Goal: Information Seeking & Learning: Learn about a topic

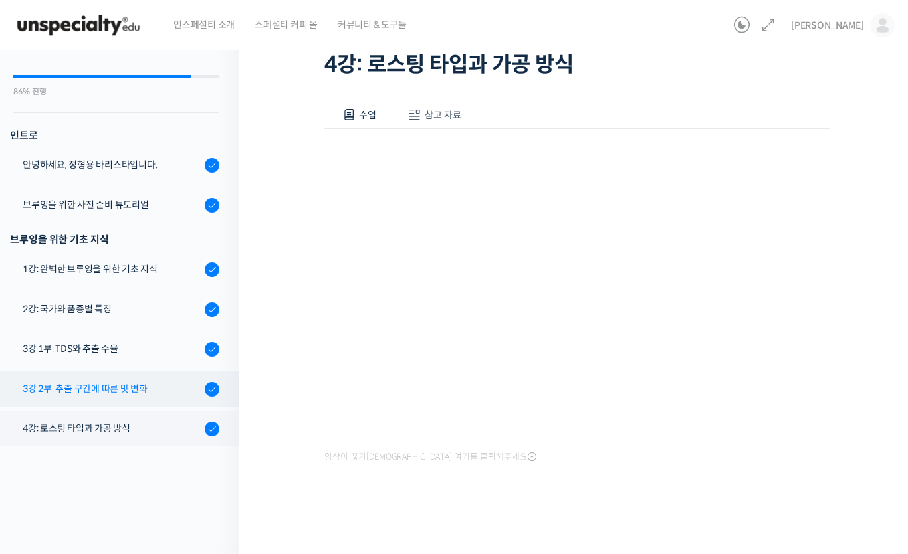
click at [147, 395] on div "3강 2부: 추출 구간에 따른 맛 변화" at bounding box center [112, 388] width 178 height 15
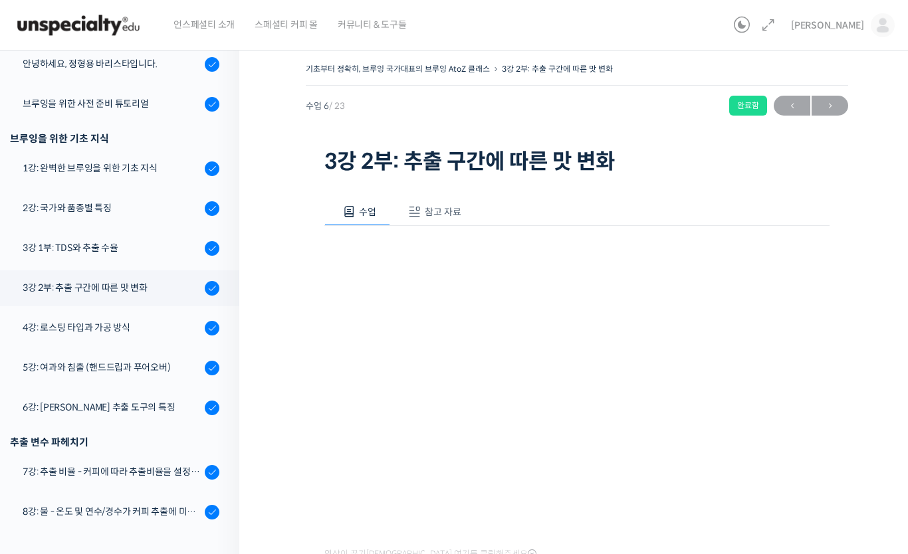
scroll to position [172, 0]
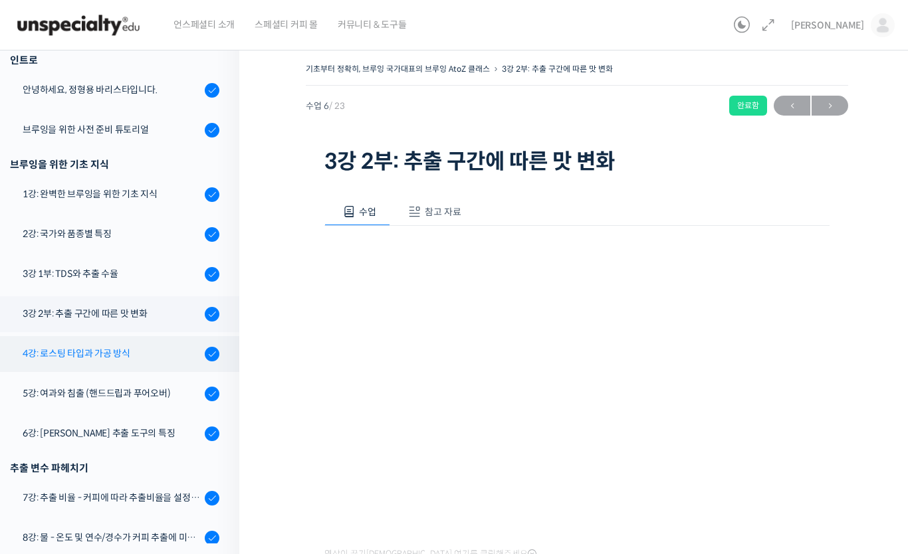
click at [33, 350] on div "4강: 로스팅 타입과 가공 방식" at bounding box center [112, 353] width 178 height 15
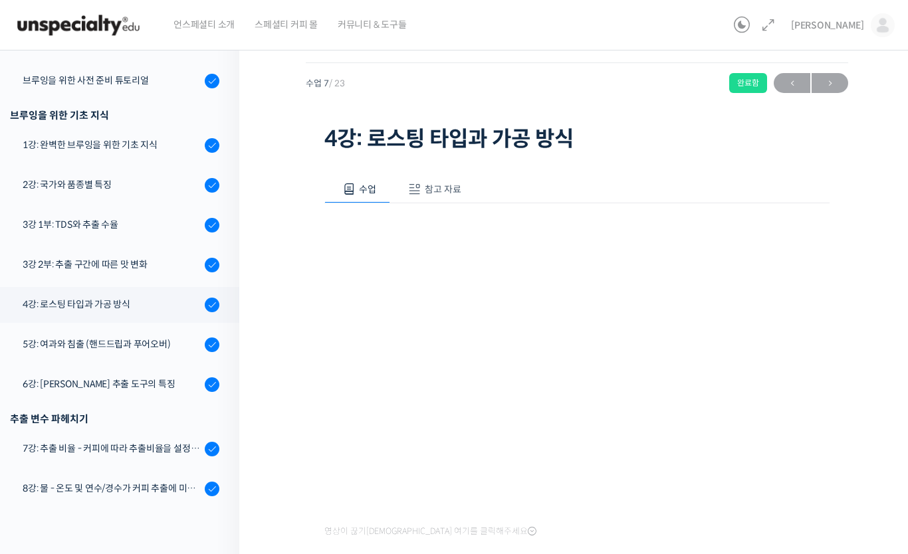
scroll to position [197, 0]
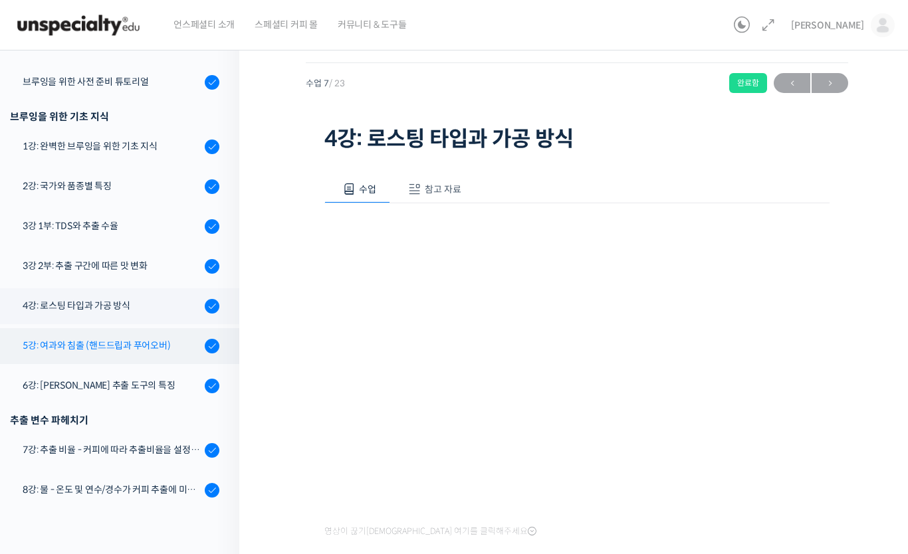
click at [29, 346] on div "5강: 여과와 침출 (핸드드립과 푸어오버)" at bounding box center [112, 345] width 178 height 15
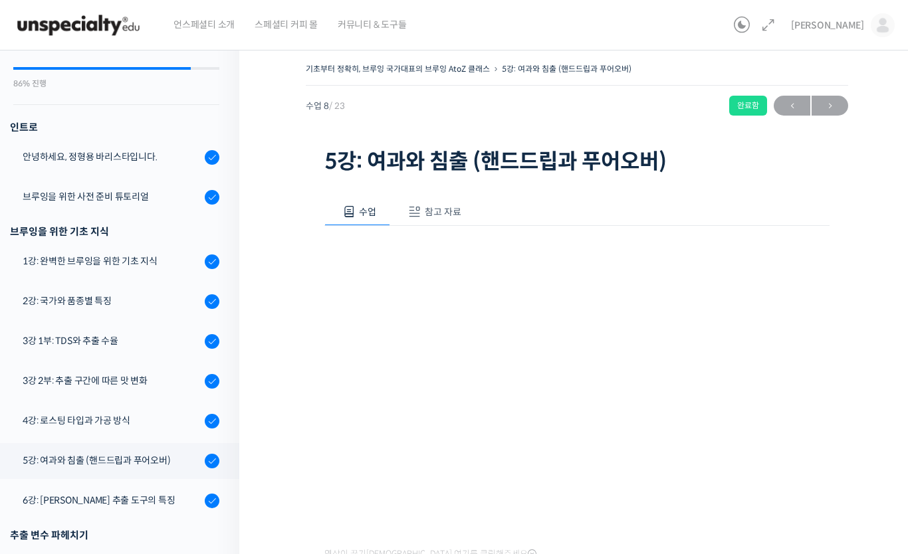
scroll to position [107, 0]
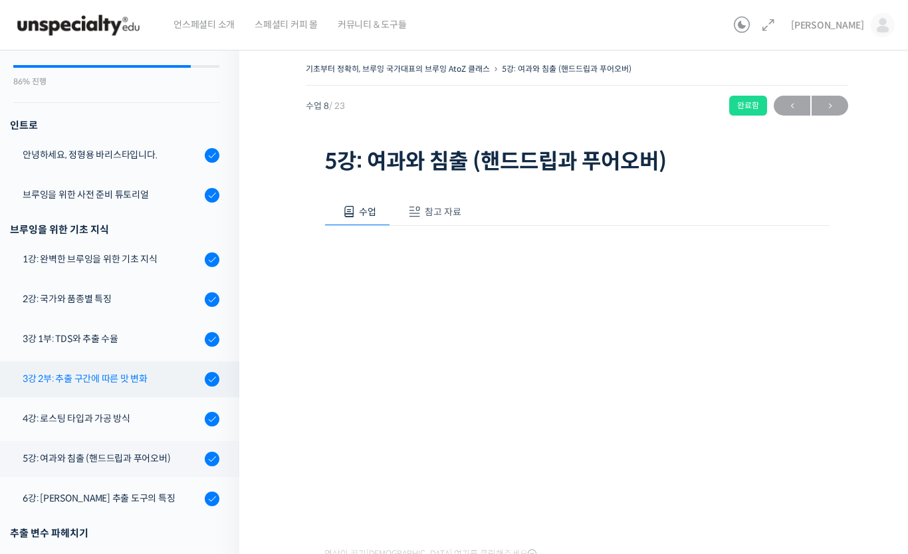
click at [54, 377] on div "3강 2부: 추출 구간에 따른 맛 변화" at bounding box center [112, 379] width 178 height 15
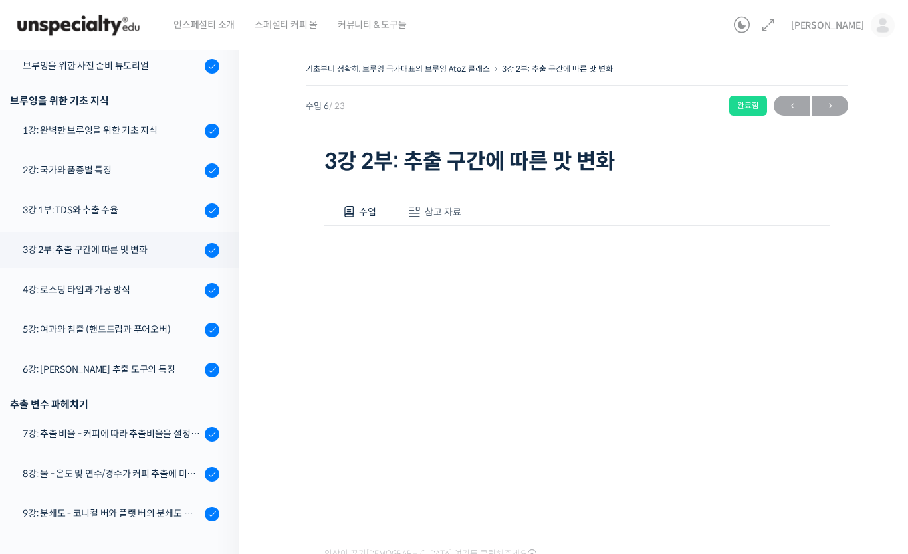
scroll to position [233, 0]
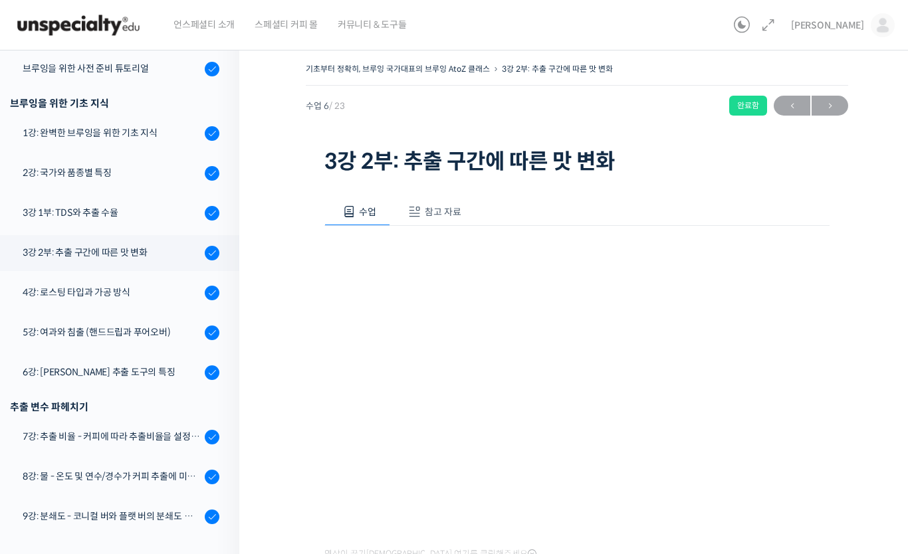
click at [66, 21] on img at bounding box center [78, 25] width 130 height 40
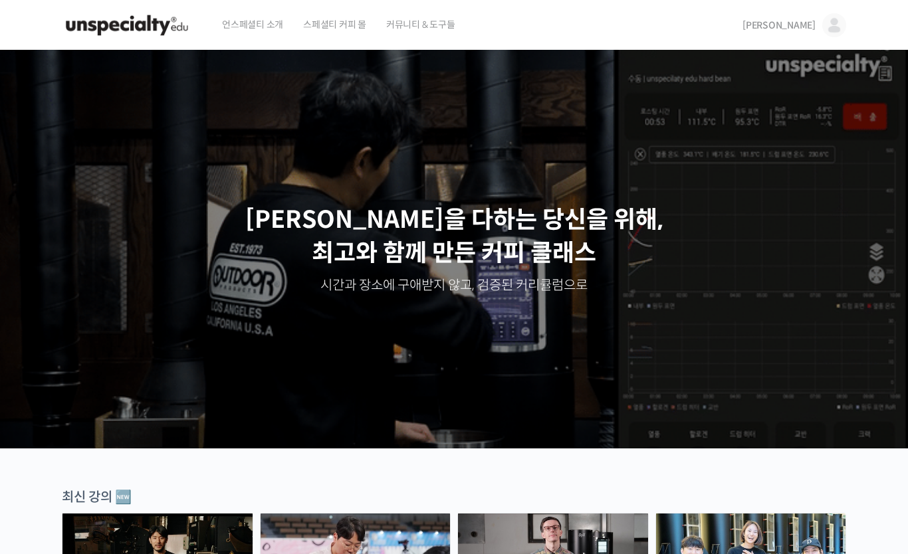
click at [807, 26] on span "[PERSON_NAME]" at bounding box center [778, 25] width 73 height 12
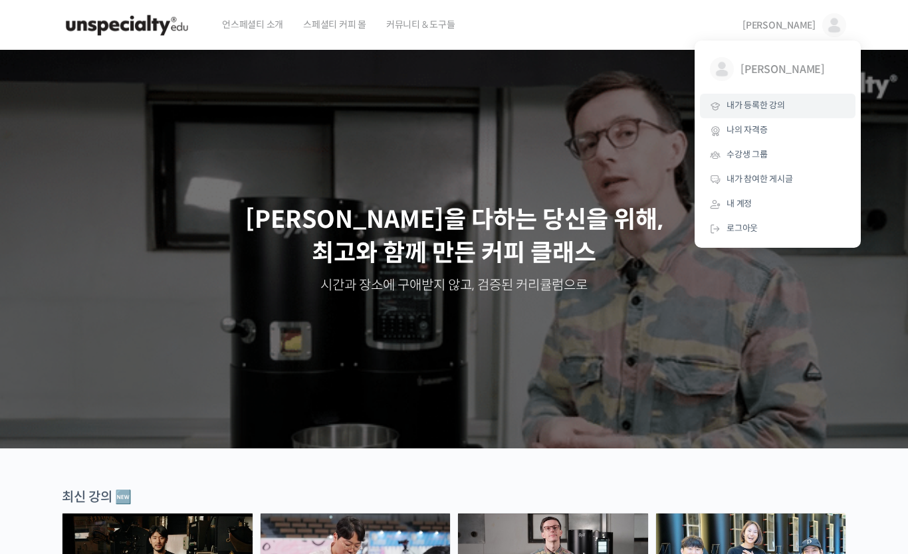
click at [773, 106] on span "내가 등록한 강의" at bounding box center [755, 105] width 58 height 11
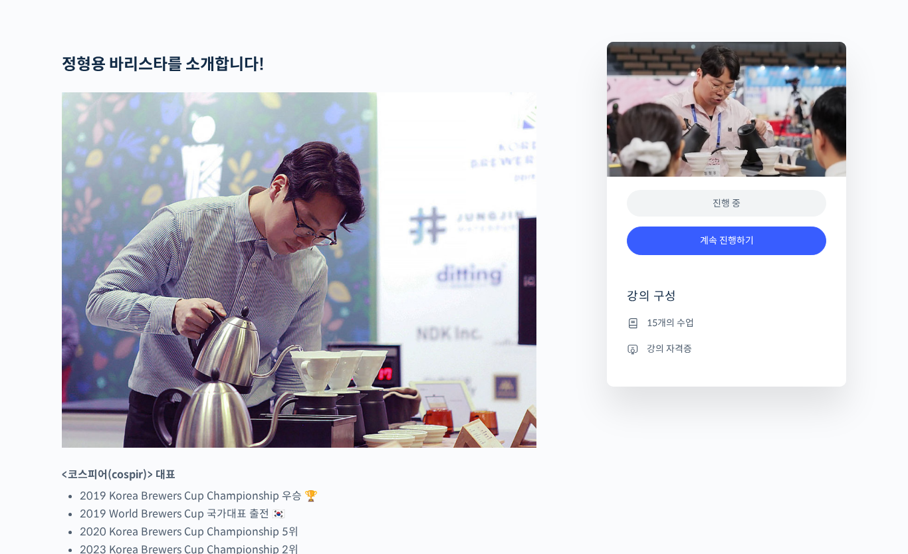
scroll to position [550, 0]
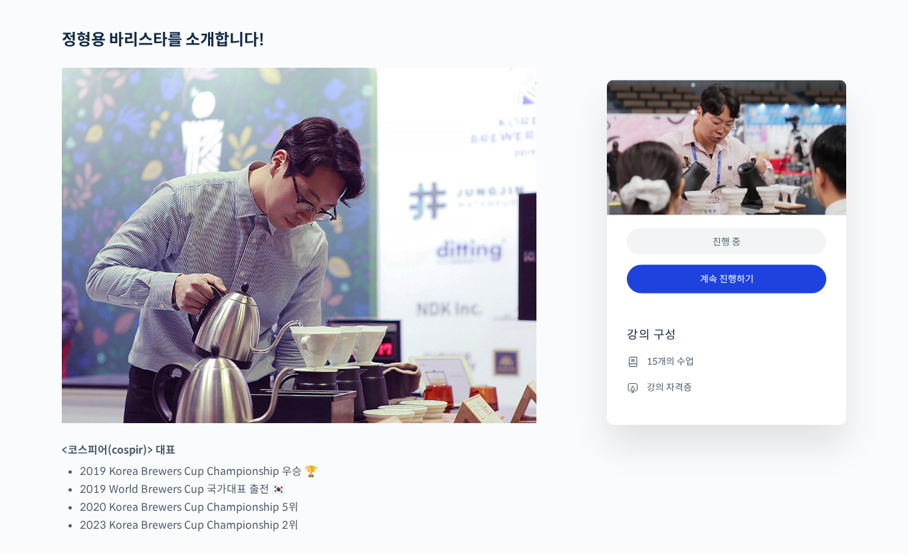
click at [780, 278] on link "계속 진행하기" at bounding box center [726, 279] width 199 height 29
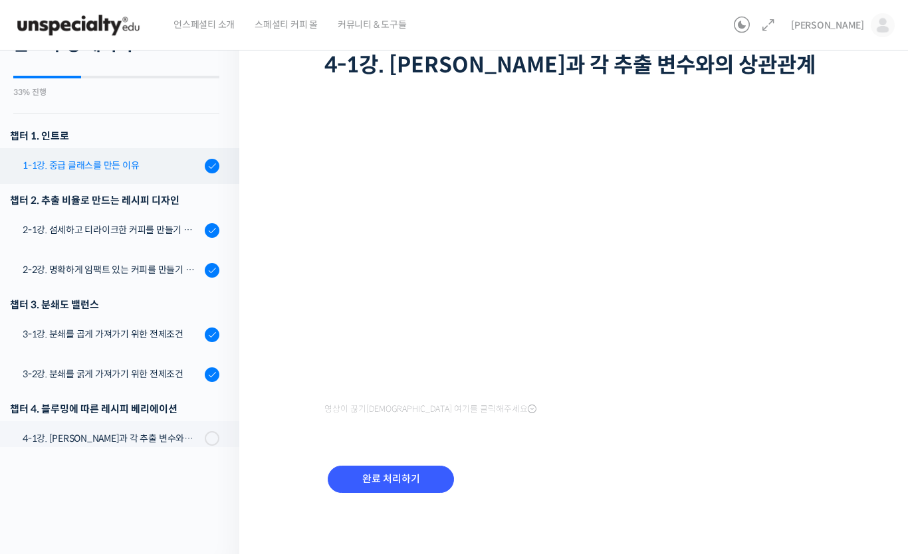
click at [159, 173] on link "1-1강. 중급 클래스를 만든 이유" at bounding box center [116, 166] width 246 height 36
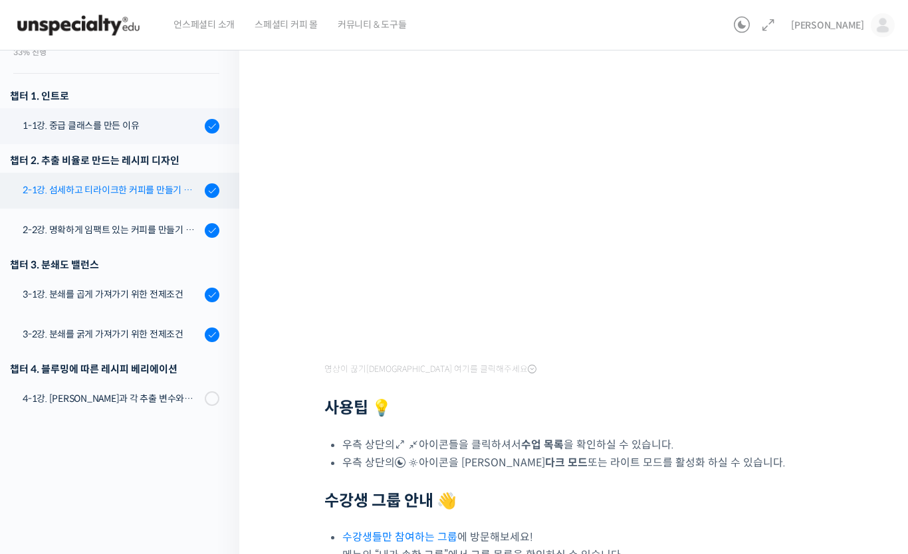
click at [45, 189] on div "2-1강. 섬세하고 티라이크한 커피를 만들기 위한 레시피" at bounding box center [112, 190] width 178 height 15
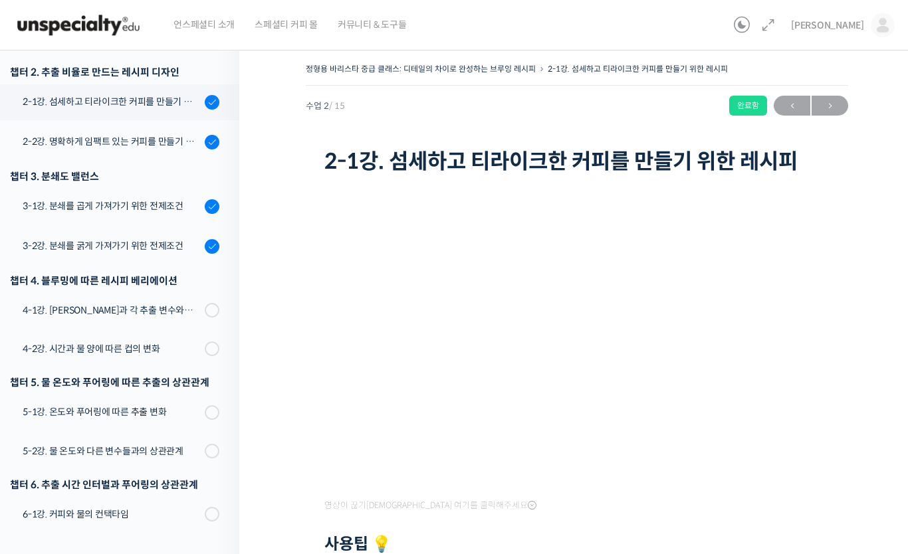
scroll to position [233, 0]
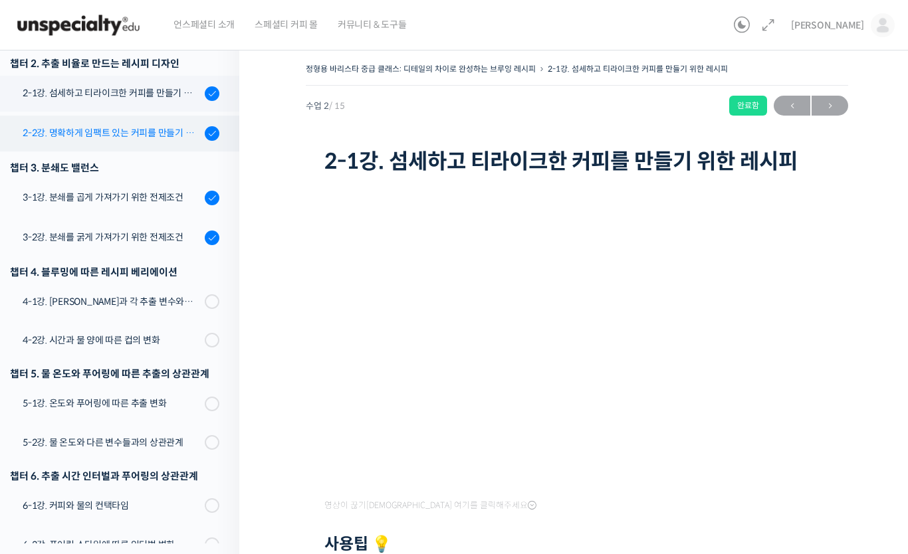
click at [31, 134] on div "2-2강. 명확하게 임팩트 있는 커피를 만들기 위한 레시피" at bounding box center [112, 133] width 178 height 15
